Goal: Task Accomplishment & Management: Use online tool/utility

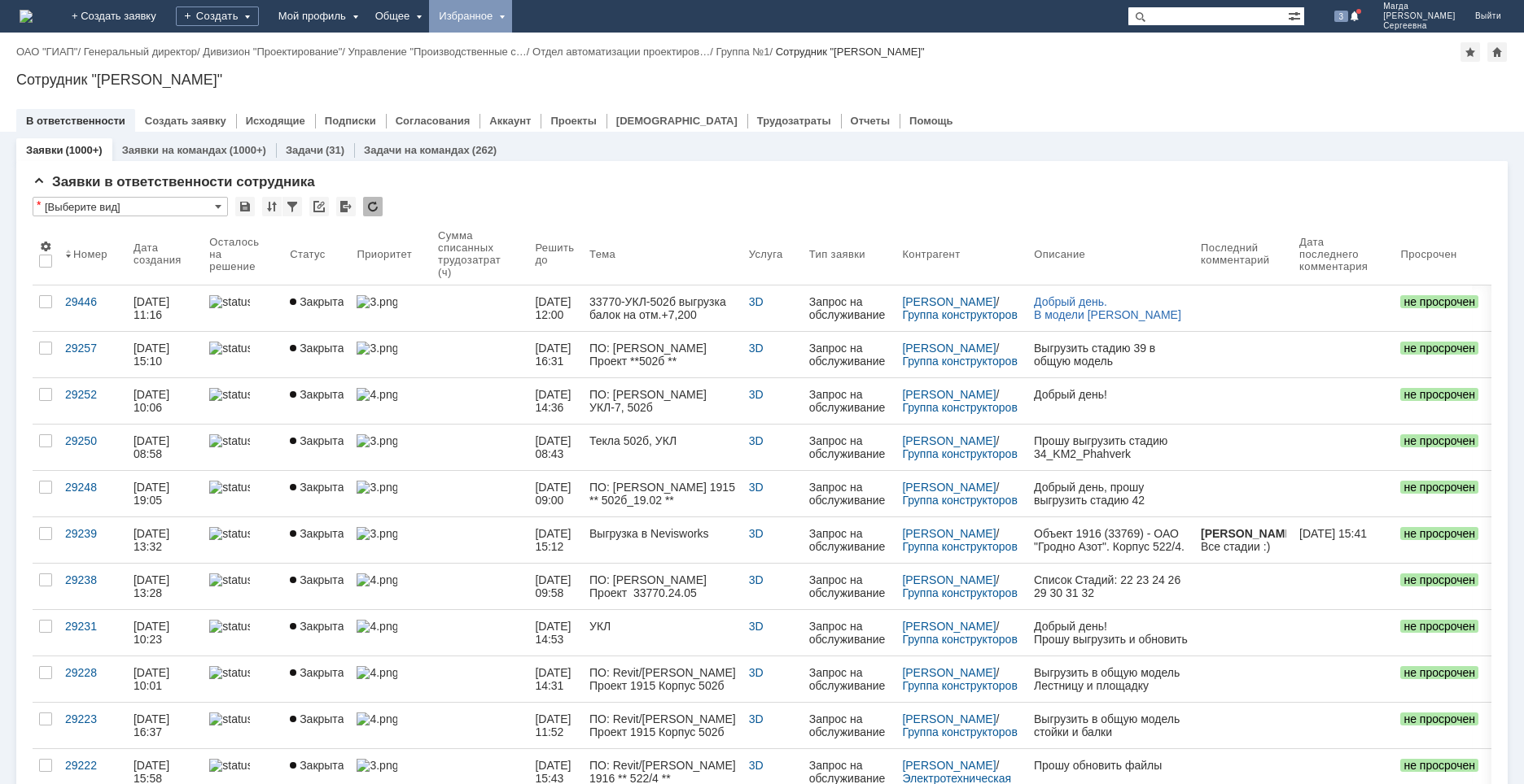
click at [512, 18] on div "Избранное" at bounding box center [470, 16] width 83 height 32
click at [552, 64] on link "Команда "Специалисты 2-й линии САПР Дзержинск"/Активности" at bounding box center [494, 75] width 124 height 72
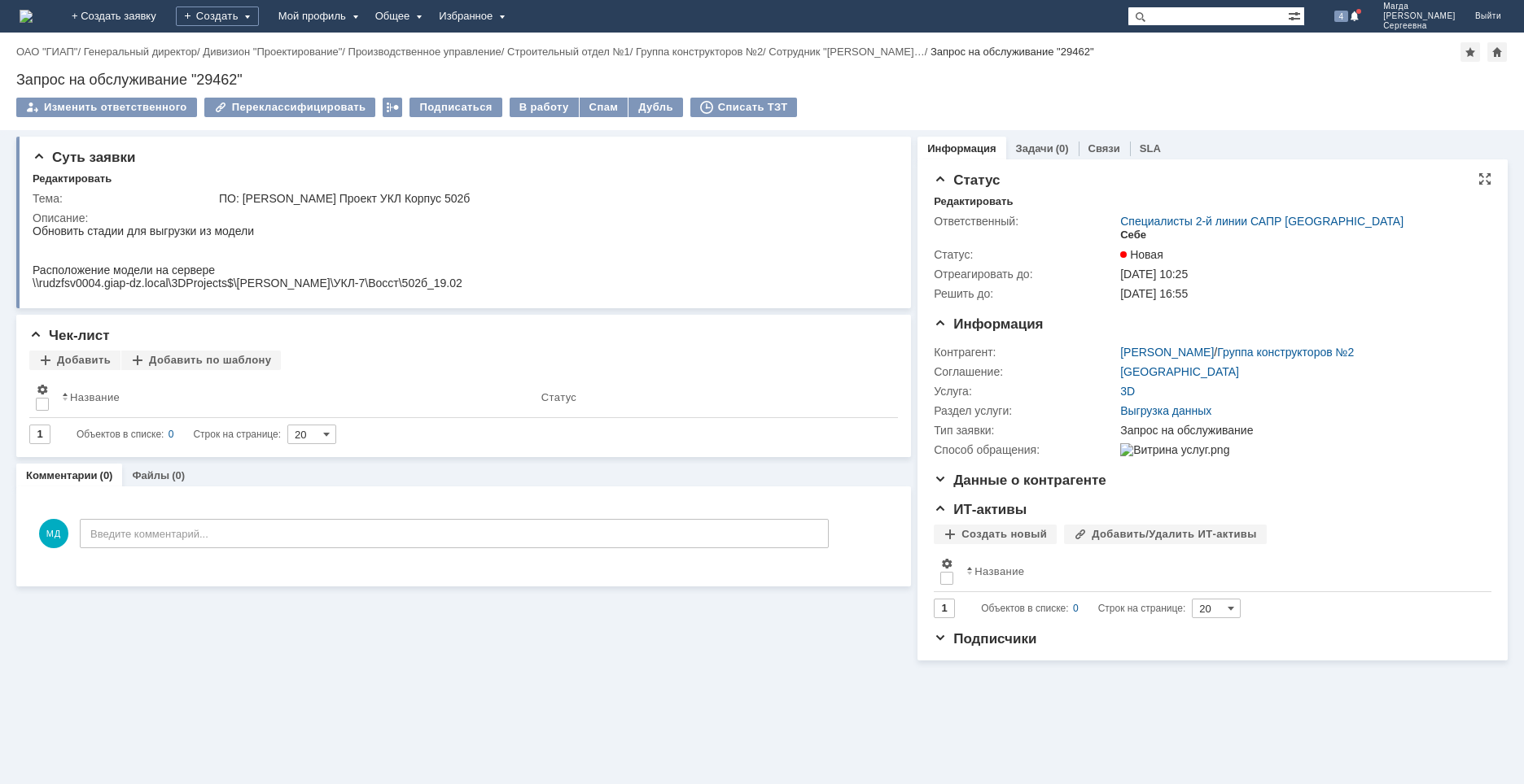
click at [1131, 234] on div "Себе" at bounding box center [1133, 234] width 26 height 13
click at [516, 107] on div "В работу" at bounding box center [544, 107] width 69 height 20
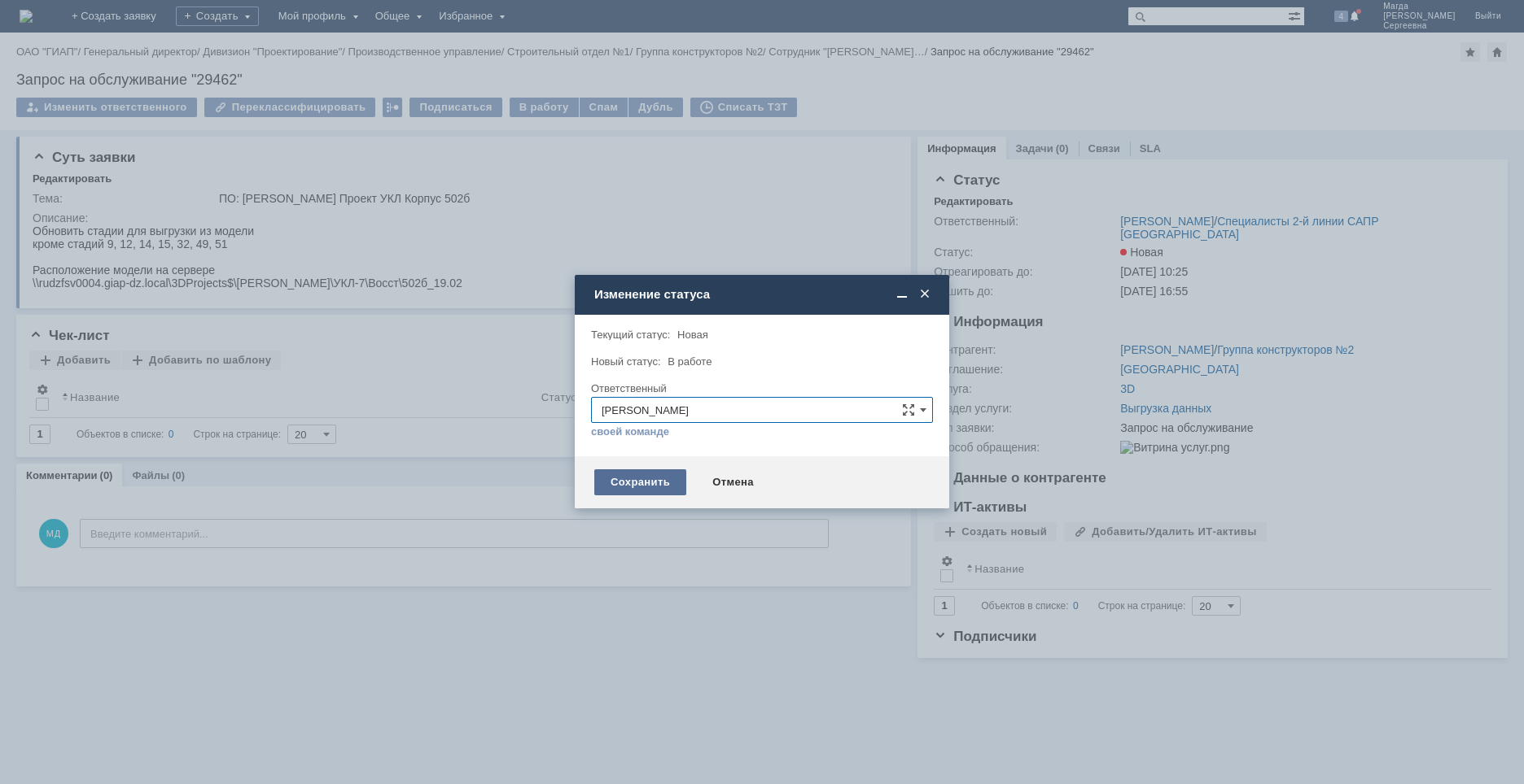
click at [632, 486] on div "Сохранить" at bounding box center [640, 481] width 92 height 26
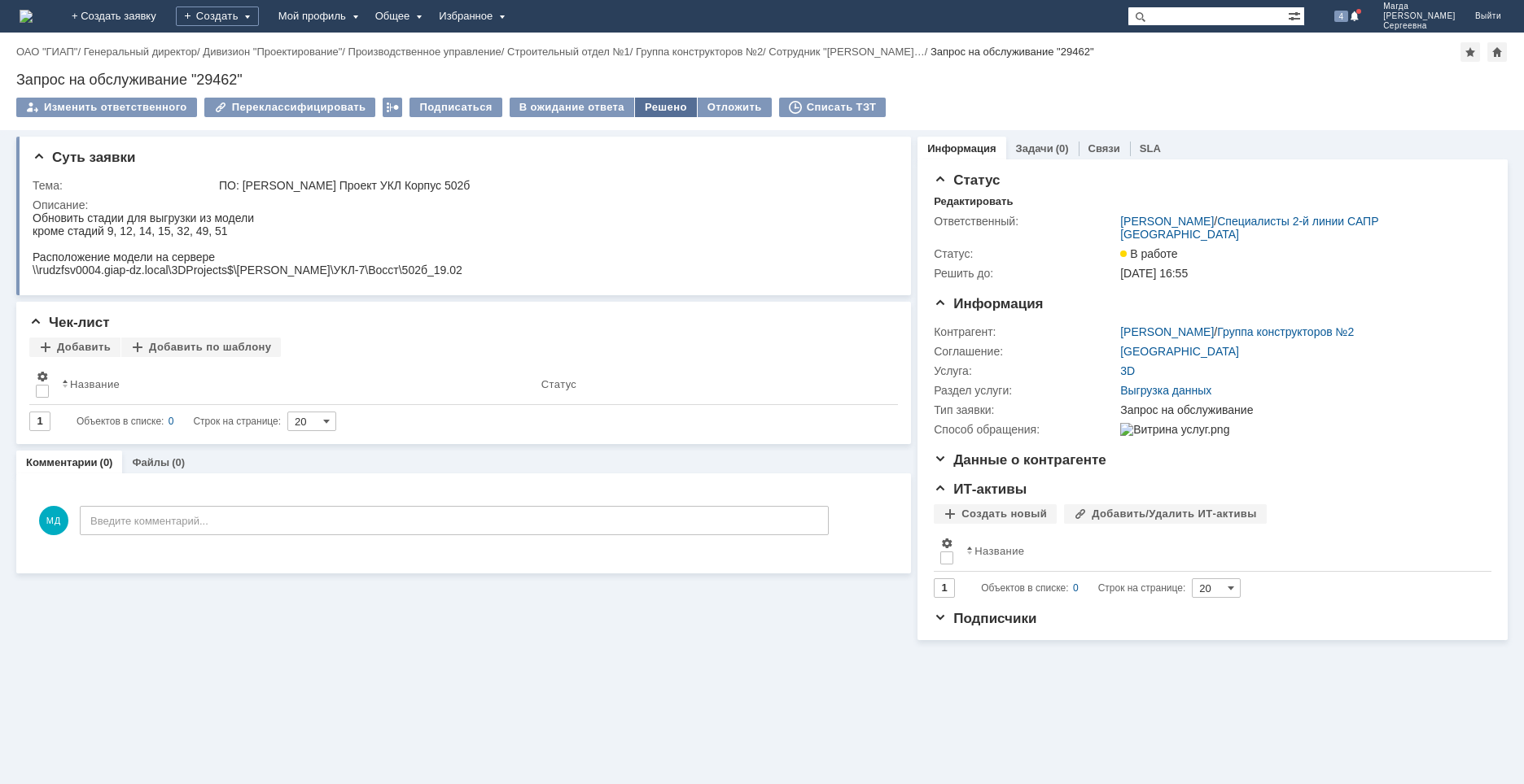
click at [644, 103] on div "Решено" at bounding box center [665, 107] width 62 height 20
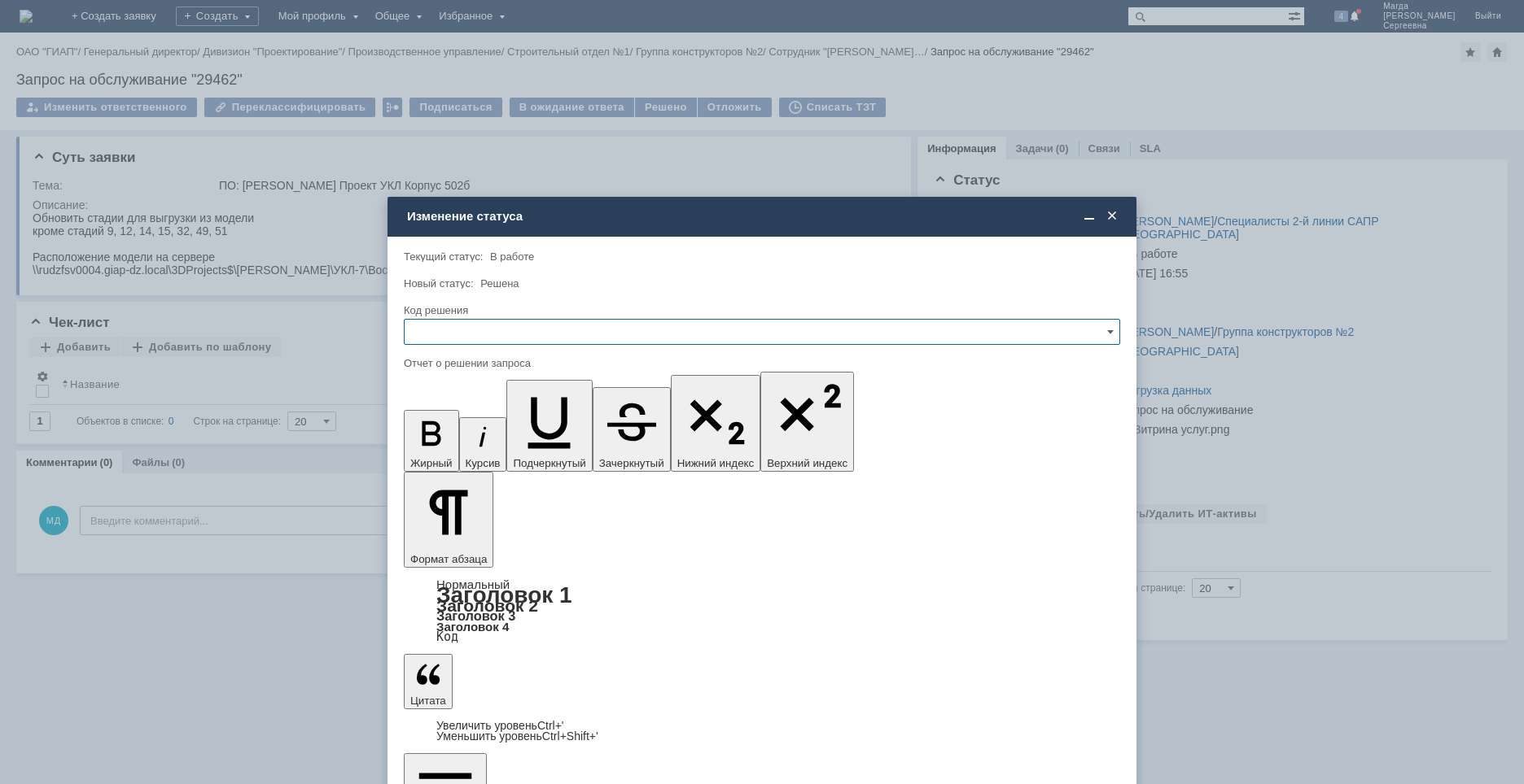
click at [514, 324] on input "text" at bounding box center [762, 331] width 716 height 26
click at [453, 439] on span "Решено" at bounding box center [762, 442] width 695 height 13
type input "Решено"
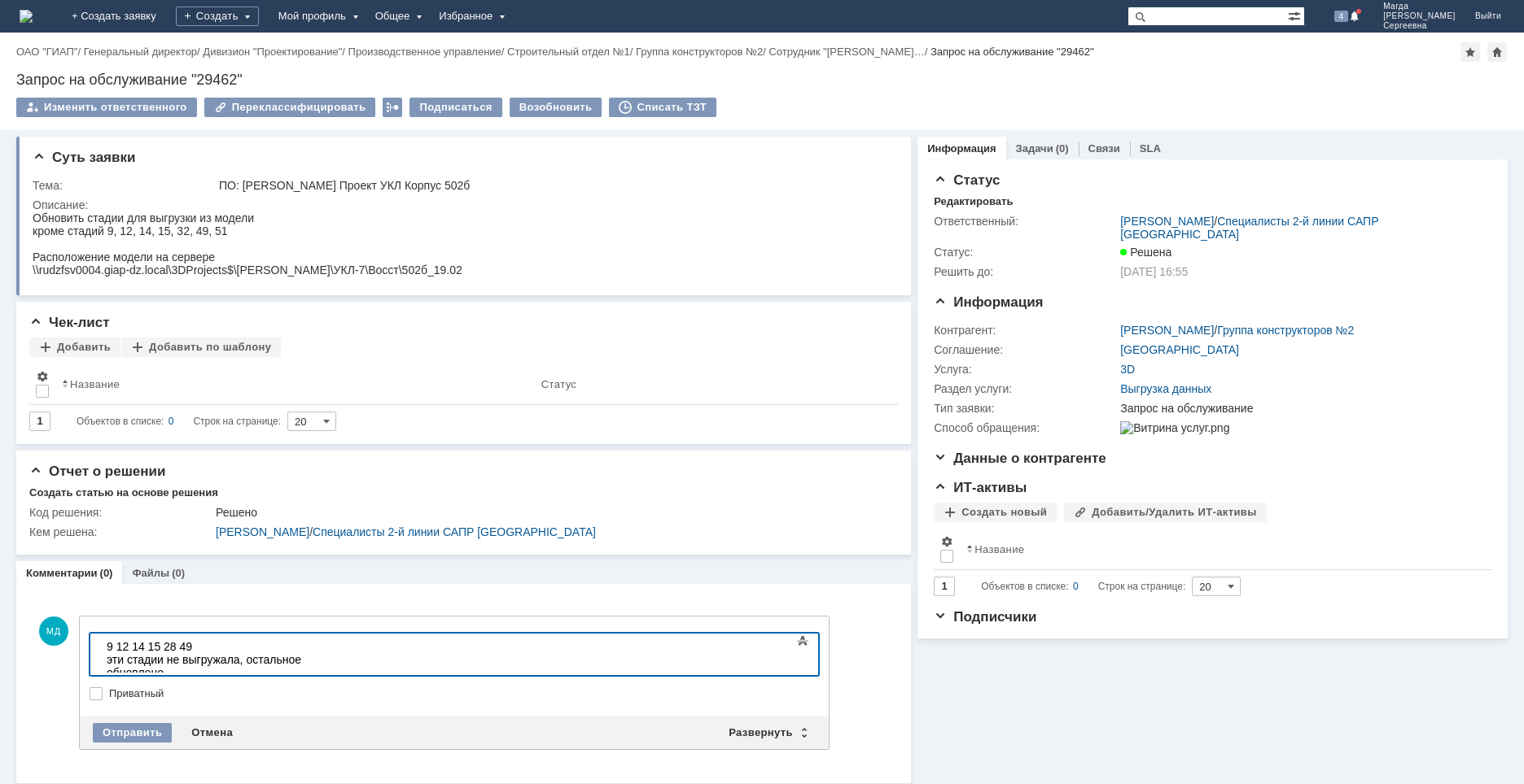
click at [106, 660] on body "9 12 14 15 28 49 эти стадии не выгружала, остальное обновлено" at bounding box center [222, 660] width 244 height 52
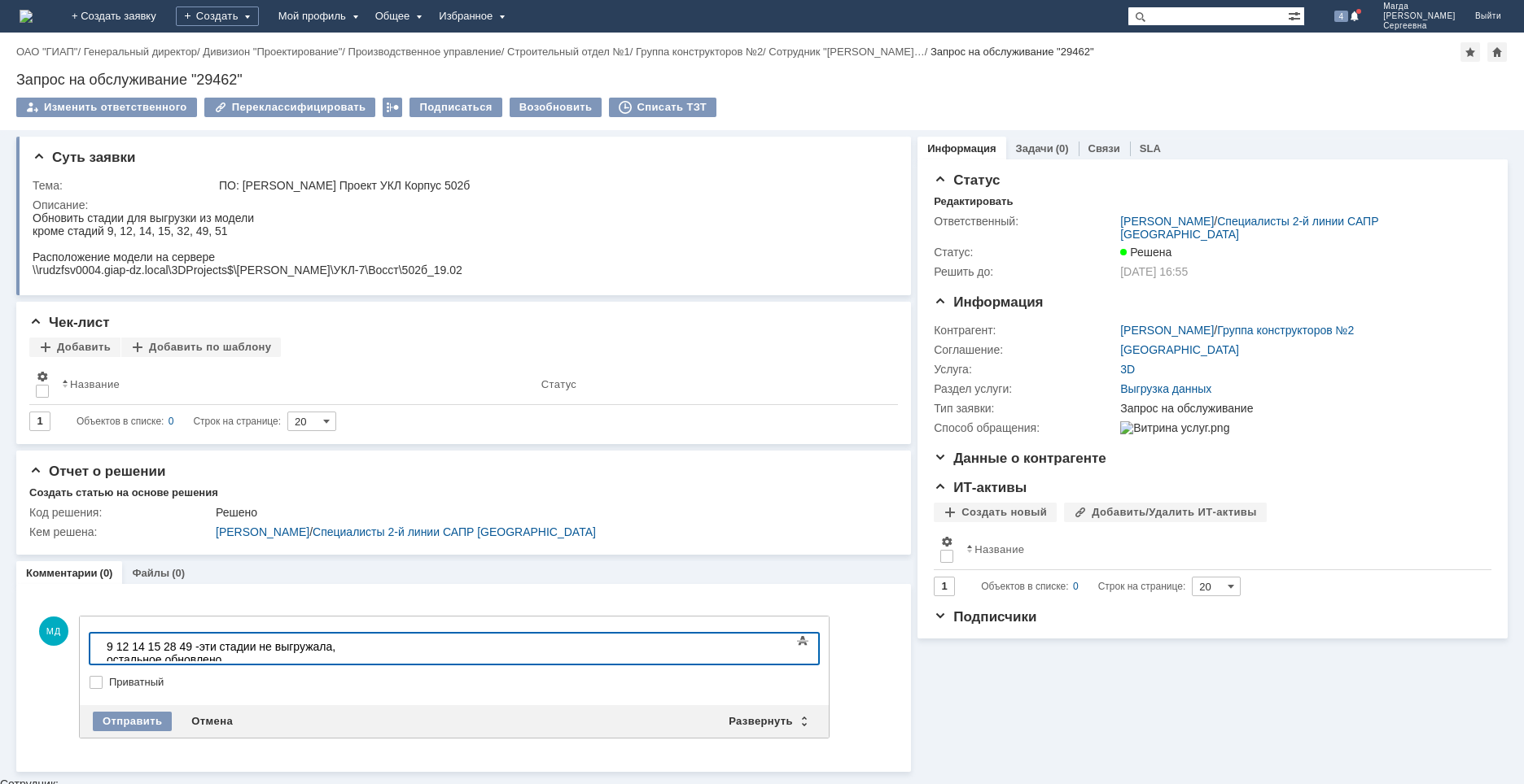
click at [338, 648] on div "9 12 14 15 28 49 - эти стадии не выгружала, остальное обновлено" at bounding box center [222, 652] width 231 height 26
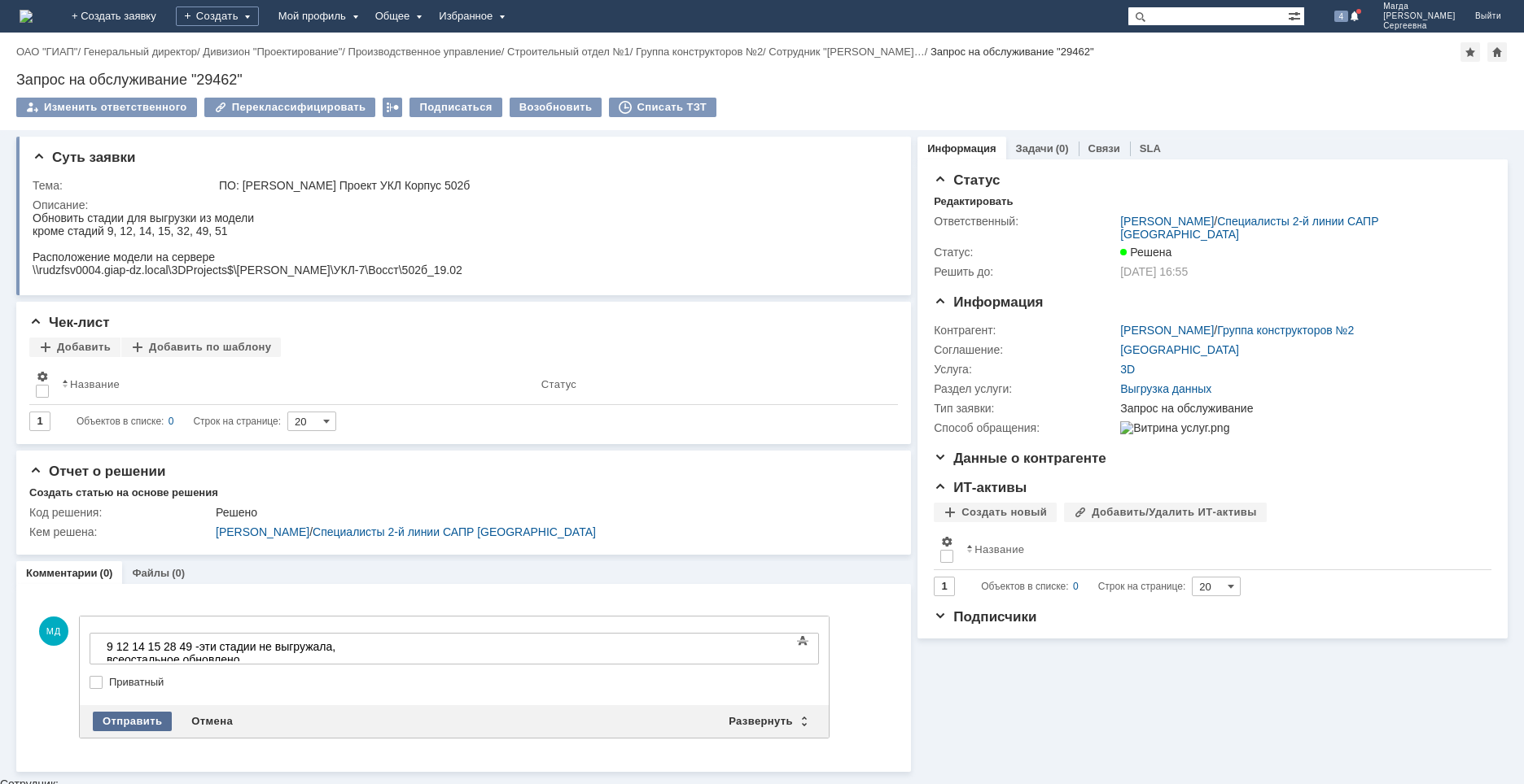
click at [152, 723] on div "Отправить" at bounding box center [133, 721] width 79 height 20
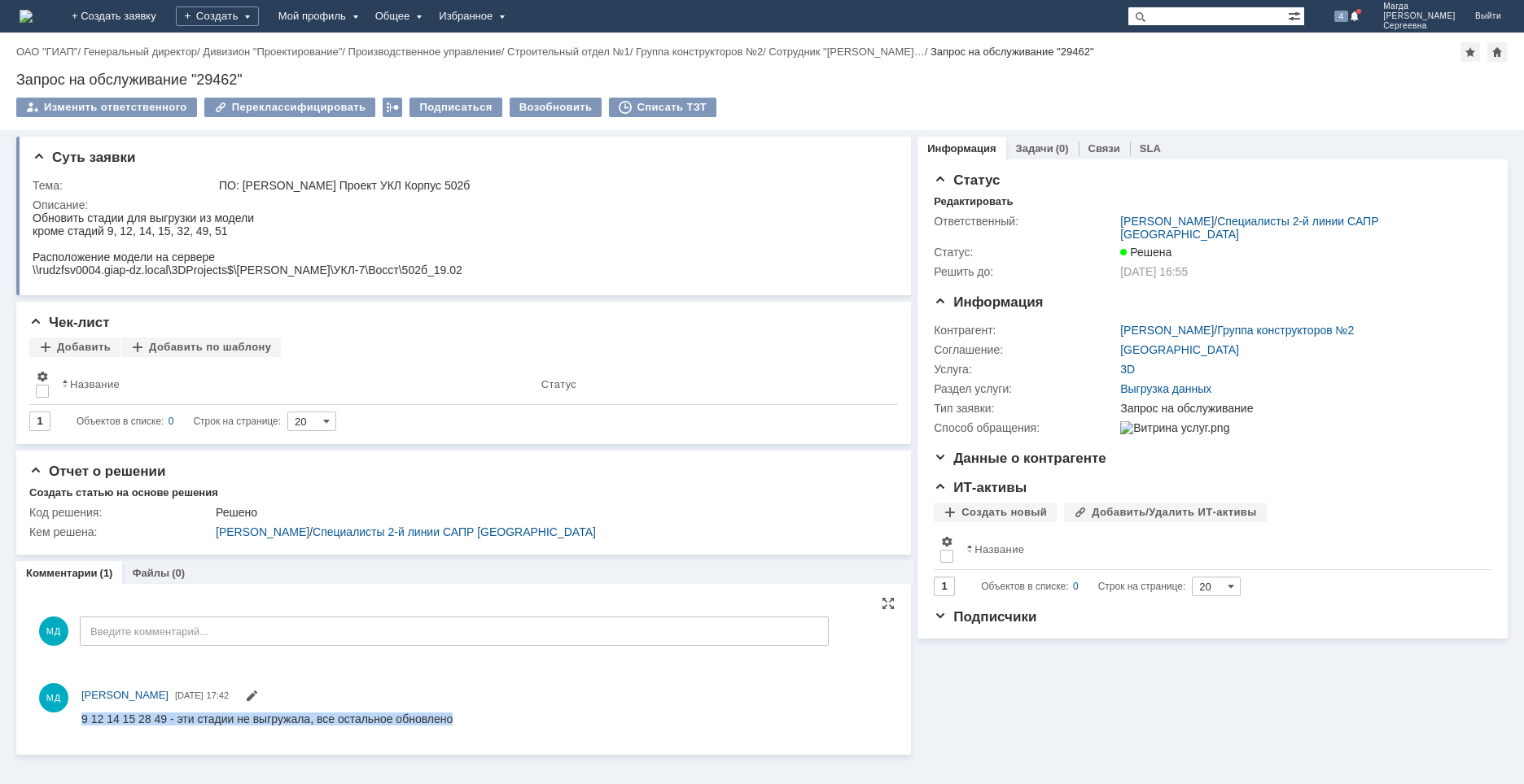
drag, startPoint x: 82, startPoint y: 717, endPoint x: 523, endPoint y: 720, distance: 441.0
click at [523, 720] on html "9 12 14 15 28 49 - эти стадии не выгружала, все остальное обновлено" at bounding box center [484, 719] width 806 height 14
copy div "9 12 14 15 28 49 - эти стадии не выгружала, все остальное обновлено"
click at [634, 683] on div "МД [PERSON_NAME] [DATE] 17:42" at bounding box center [463, 706] width 862 height 58
click at [615, 683] on div "МД [PERSON_NAME] [DATE] 17:42" at bounding box center [463, 706] width 862 height 58
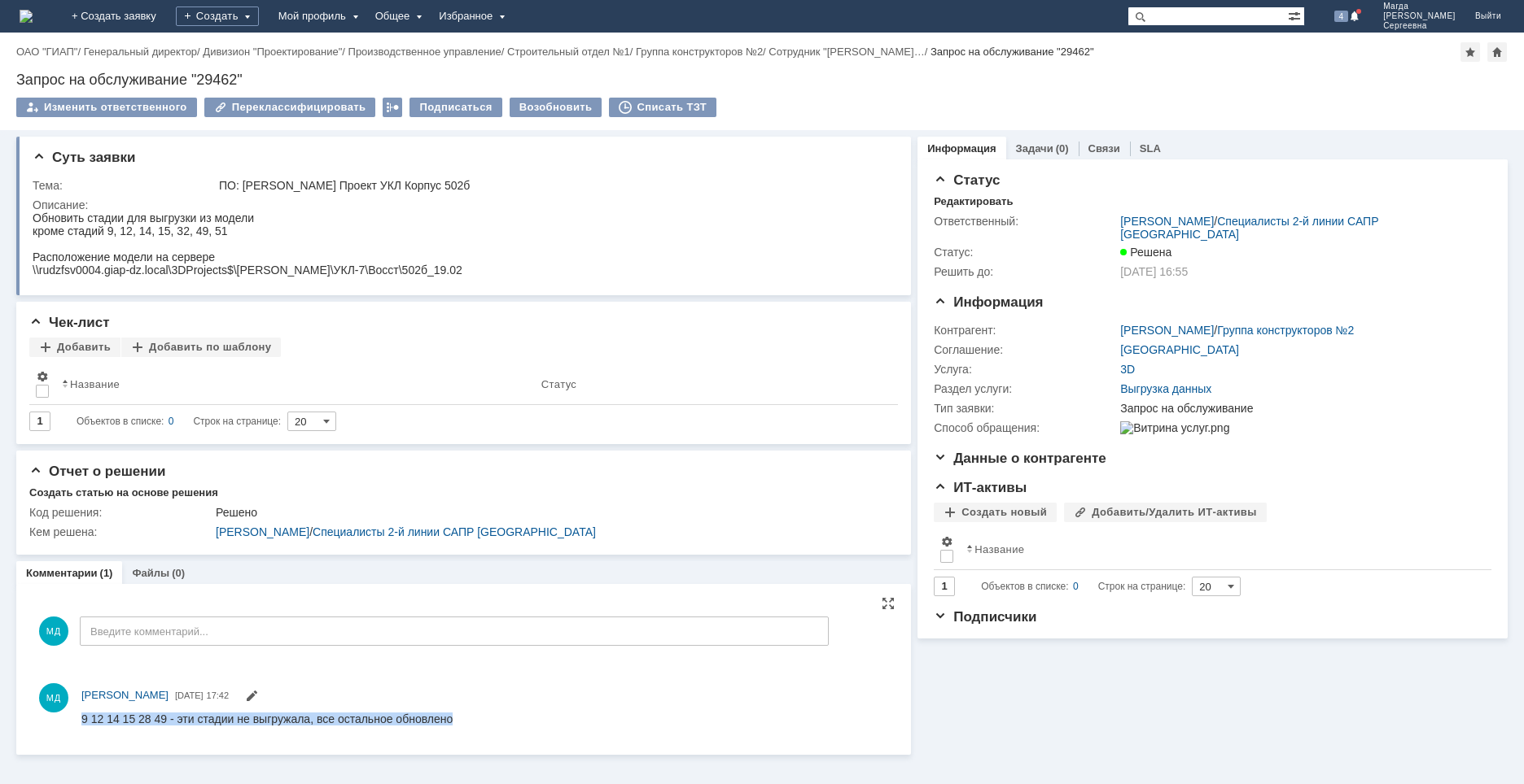
drag, startPoint x: 410, startPoint y: 714, endPoint x: 496, endPoint y: 1424, distance: 715.2
click at [410, 714] on div "9 12 14 15 28 49 - эти стадии не выгружала, все остальное обновлено" at bounding box center [267, 718] width 371 height 13
